Goal: Navigation & Orientation: Find specific page/section

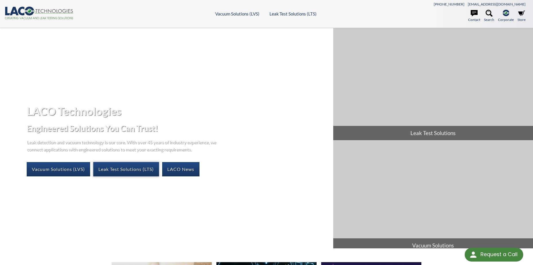
click at [128, 170] on link "Leak Test Solutions (LTS)" at bounding box center [126, 169] width 66 height 14
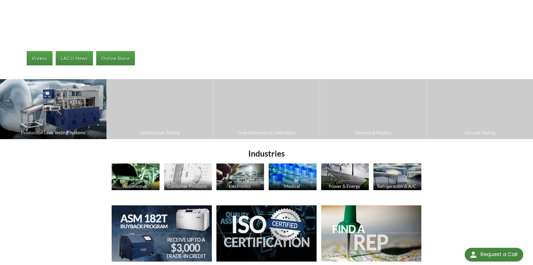
scroll to position [96, 0]
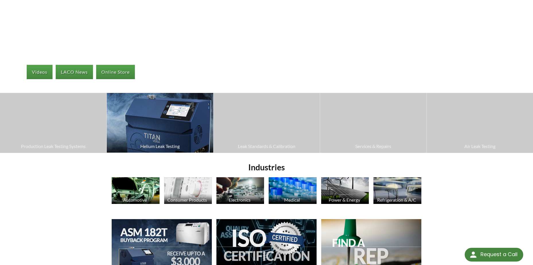
click at [174, 135] on img at bounding box center [160, 123] width 106 height 60
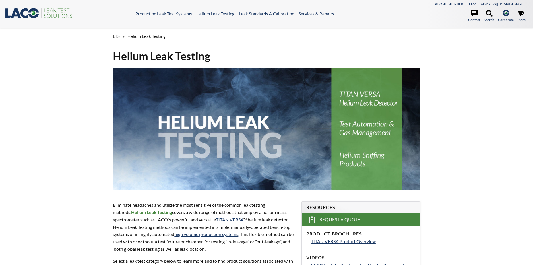
select select "Language Translate Widget"
